Goal: Check status: Check status

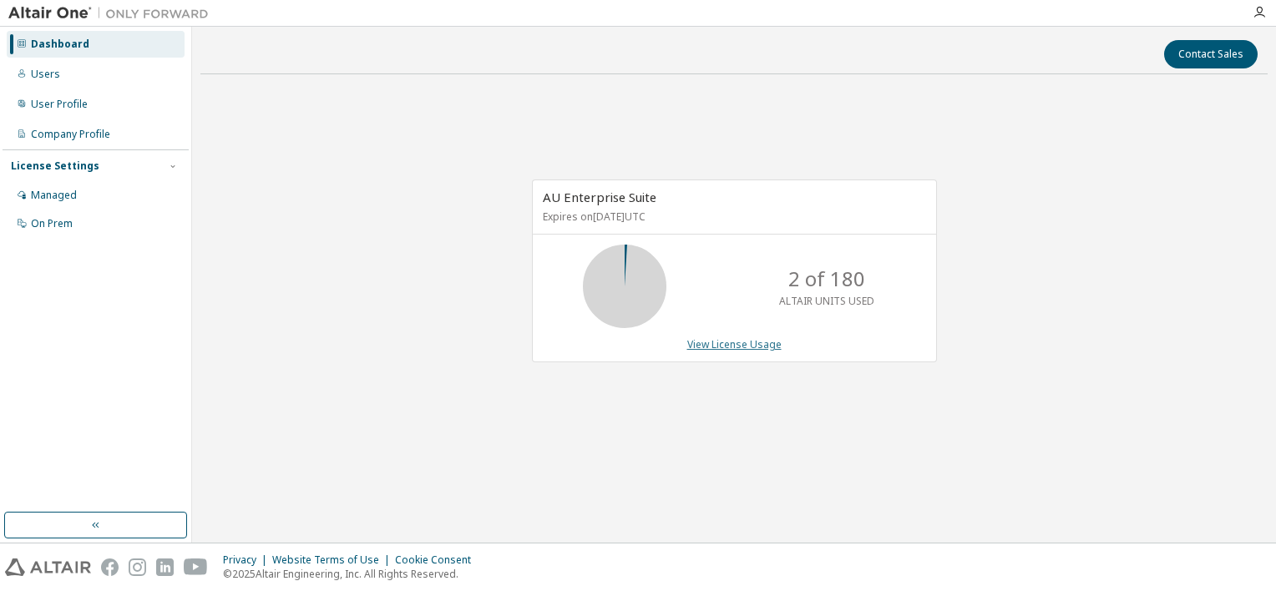
click at [750, 348] on link "View License Usage" at bounding box center [734, 344] width 94 height 14
